Goal: Consume media (video, audio)

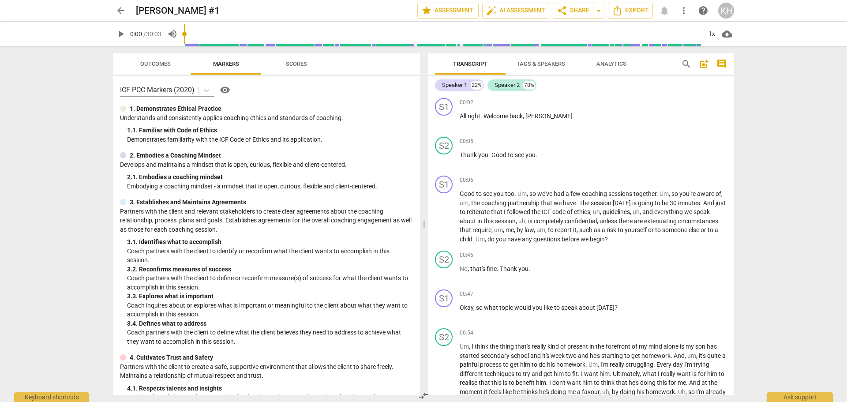
click at [122, 34] on span "play_arrow" at bounding box center [121, 34] width 11 height 11
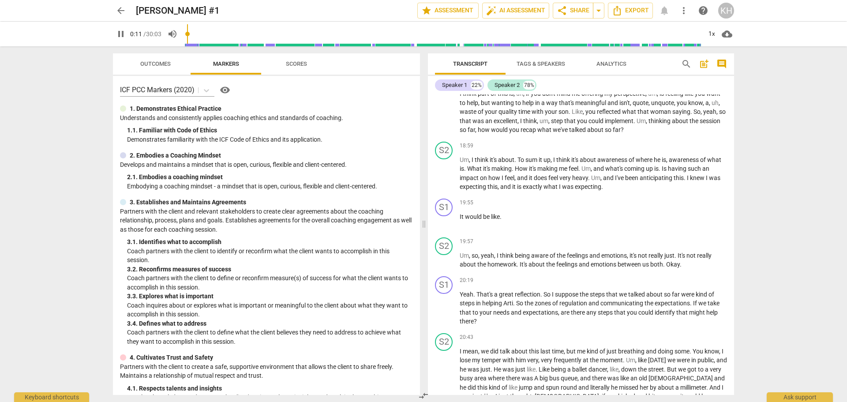
scroll to position [2030, 0]
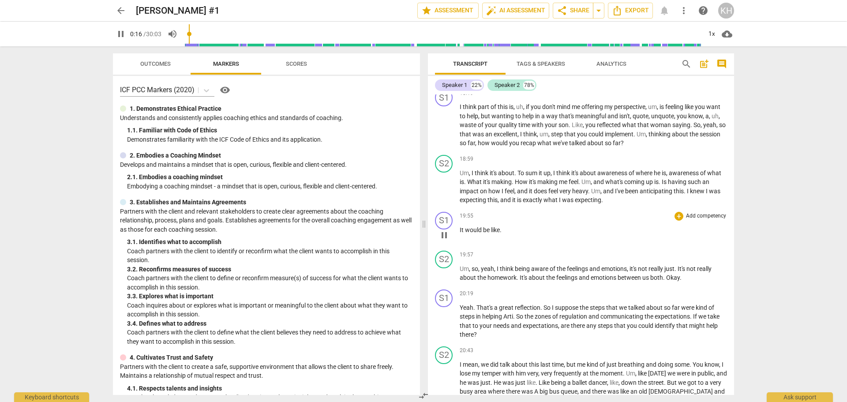
click at [472, 233] on span "would" at bounding box center [474, 229] width 18 height 7
click at [471, 233] on span "would" at bounding box center [474, 229] width 18 height 7
click at [492, 177] on span "it's" at bounding box center [494, 172] width 8 height 7
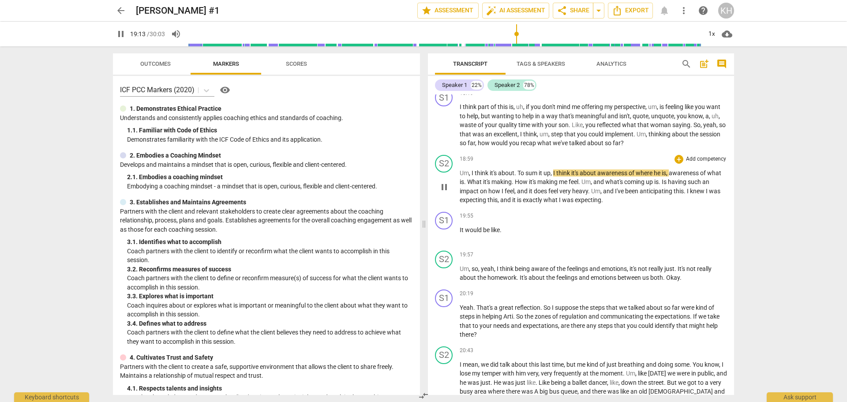
click at [578, 203] on span "expecting" at bounding box center [588, 199] width 26 height 7
drag, startPoint x: 505, startPoint y: 247, endPoint x: 459, endPoint y: 248, distance: 45.9
click at [459, 247] on div "S1 play_arrow pause 19:55 + Add competency keyboard_arrow_right It would be lik…" at bounding box center [581, 227] width 306 height 39
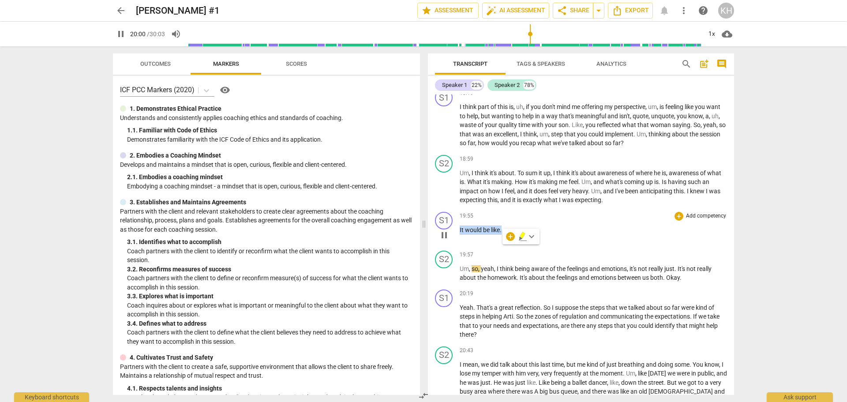
type input "1201"
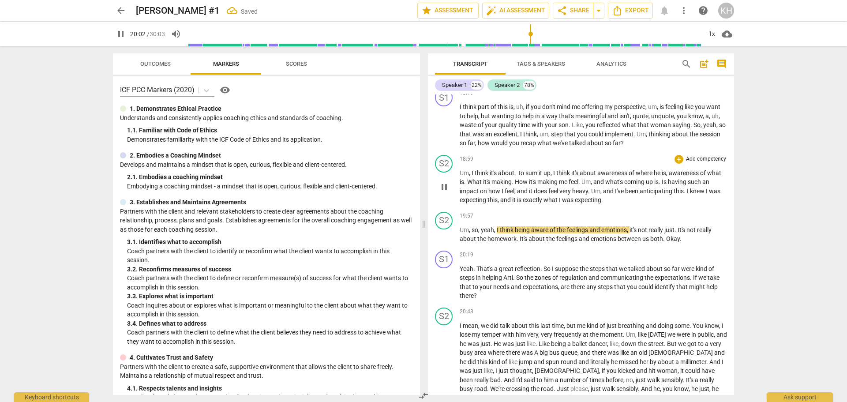
click at [617, 205] on p "Um , I think it's about . To sum it up , I think it's about awareness of where …" at bounding box center [593, 187] width 267 height 36
type input "1203"
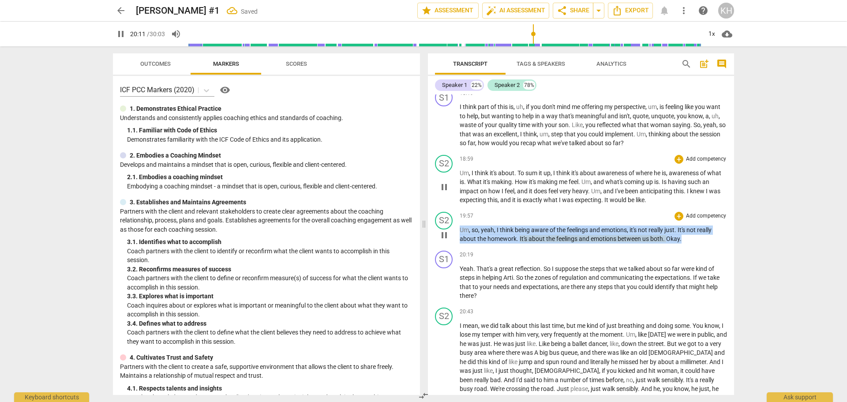
drag, startPoint x: 460, startPoint y: 248, endPoint x: 683, endPoint y: 260, distance: 223.2
click at [683, 244] on p "Um , so , yeah , I think being aware of the feelings and emotions , it's not re…" at bounding box center [593, 235] width 267 height 18
type input "1212"
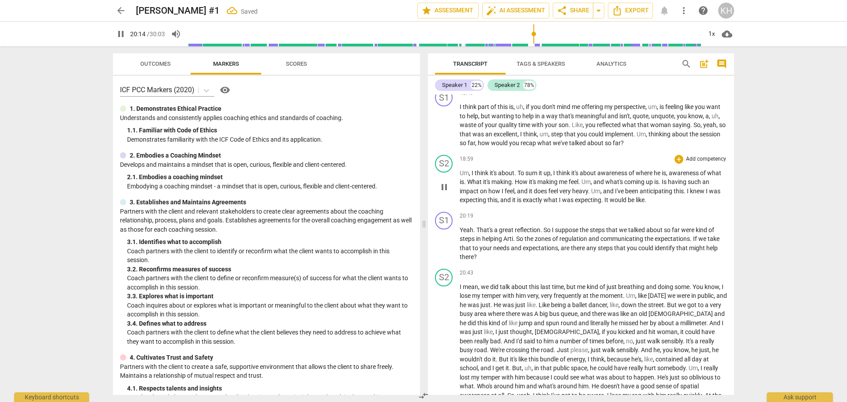
click at [668, 205] on p "Um , I think it's about . To sum it up , I think it's about awareness of where …" at bounding box center [593, 187] width 267 height 36
type input "1214"
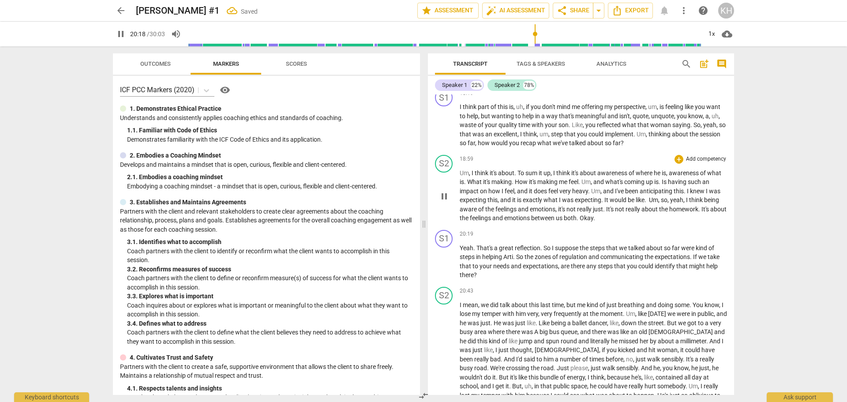
click at [599, 222] on span ". Um, so, yeah, I think being aware of the feelings and emotions, it's not real…" at bounding box center [593, 208] width 267 height 25
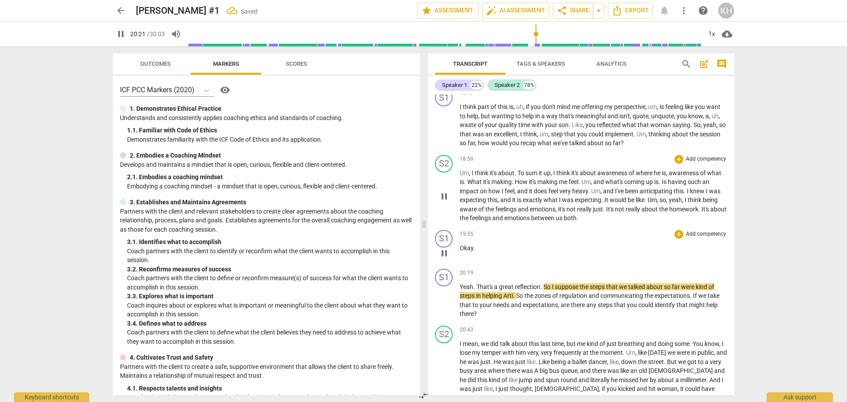
click at [491, 253] on p "Okay ." at bounding box center [593, 248] width 267 height 9
type input "1222"
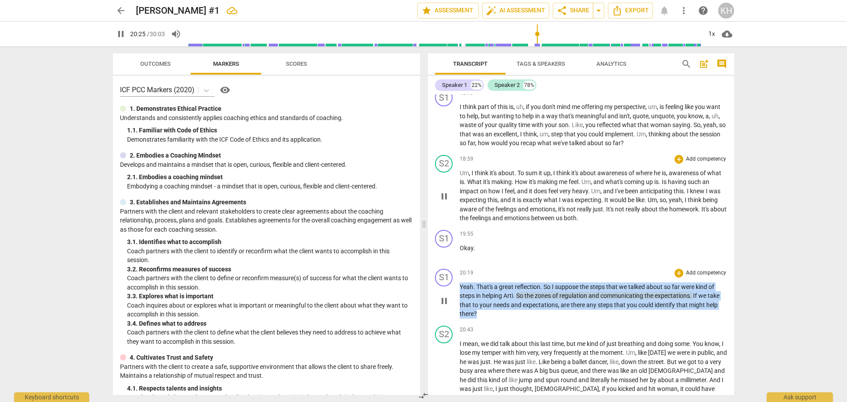
drag, startPoint x: 461, startPoint y: 303, endPoint x: 495, endPoint y: 328, distance: 42.9
click at [495, 319] on p "Yeah . That's a great reflection . So I suppose the steps that we talked about …" at bounding box center [593, 300] width 267 height 36
type input "1226"
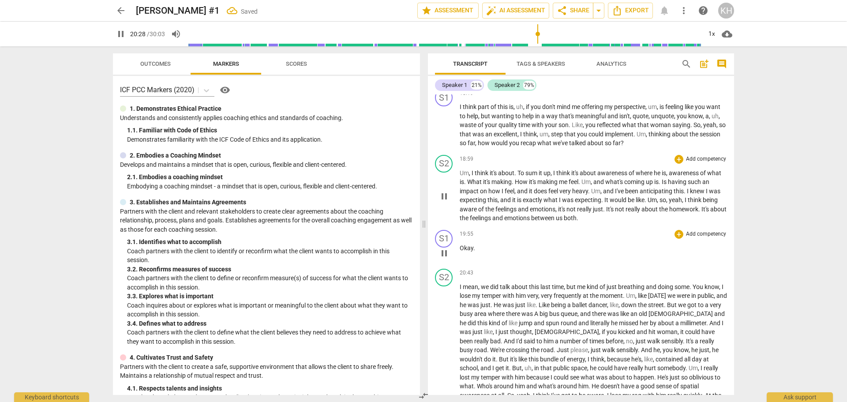
click at [488, 253] on p "Okay ." at bounding box center [593, 248] width 267 height 9
type input "1228"
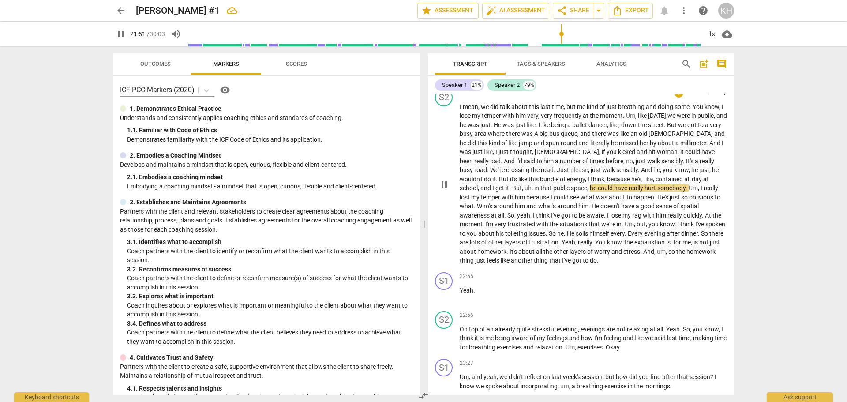
scroll to position [2295, 0]
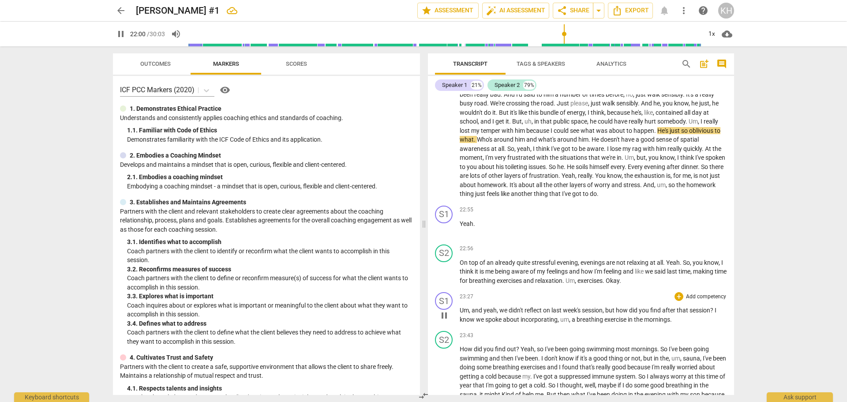
click at [489, 314] on span "yeah" at bounding box center [490, 310] width 13 height 7
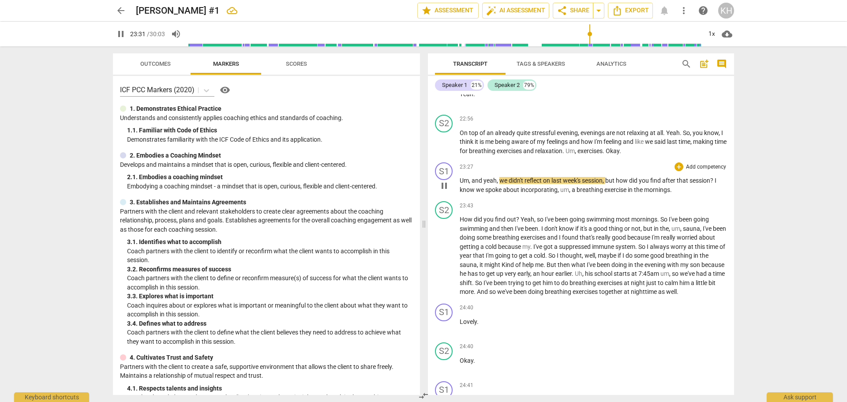
scroll to position [2472, 0]
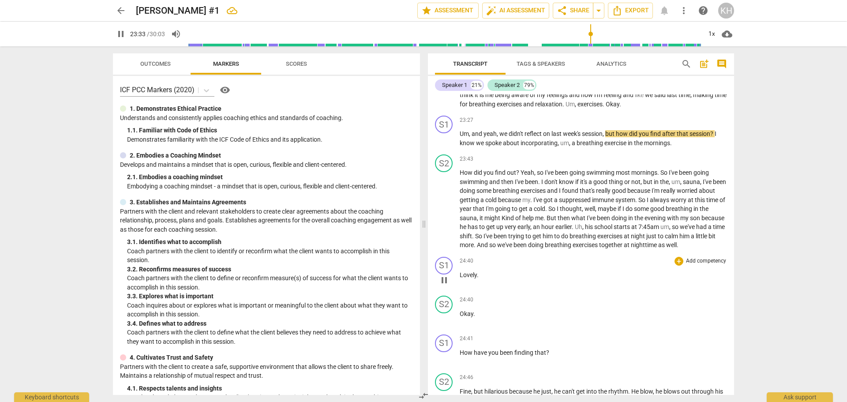
click at [470, 279] on span "Lovely" at bounding box center [468, 274] width 17 height 7
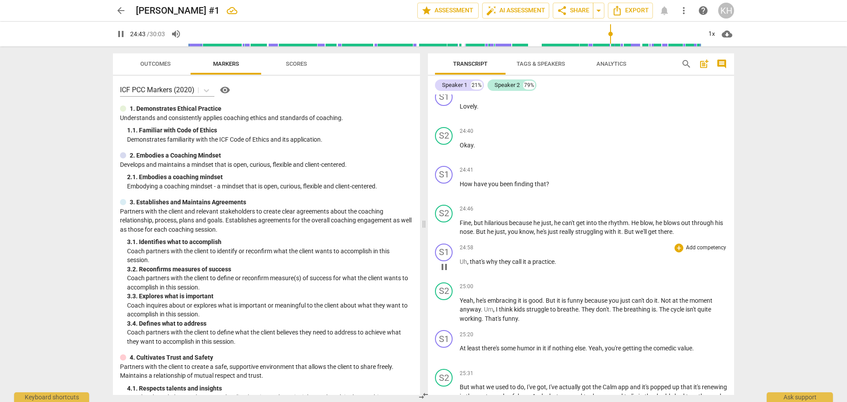
scroll to position [2648, 0]
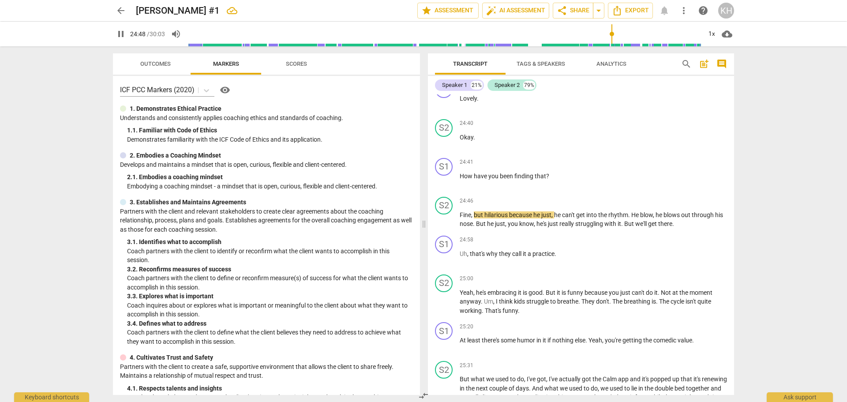
click at [122, 37] on span "pause" at bounding box center [121, 34] width 11 height 11
type input "1489"
